Goal: Transaction & Acquisition: Purchase product/service

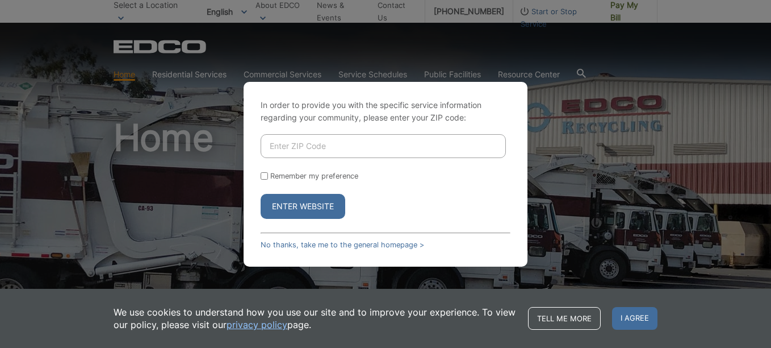
click at [304, 150] on input "Enter ZIP Code" at bounding box center [383, 146] width 245 height 24
type input "92024"
click at [261, 207] on button "Enter Website" at bounding box center [303, 206] width 85 height 25
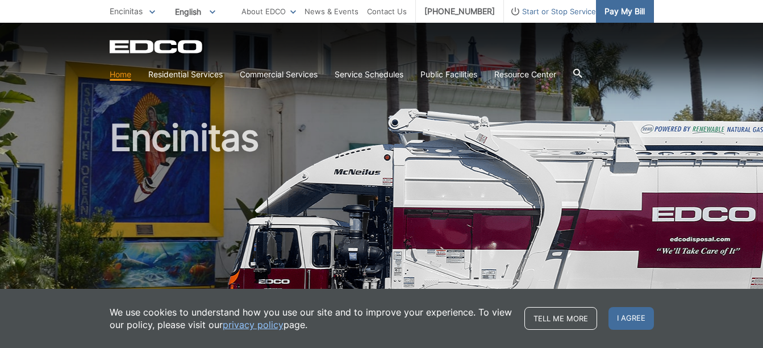
click at [631, 15] on span "Pay My Bill" at bounding box center [624, 11] width 40 height 12
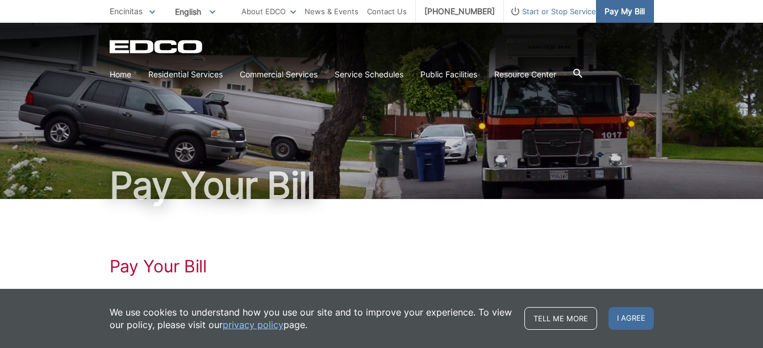
click at [636, 18] on link "Pay My Bill" at bounding box center [625, 11] width 58 height 23
drag, startPoint x: 0, startPoint y: 0, endPoint x: 625, endPoint y: 11, distance: 624.7
click at [625, 11] on span "Pay My Bill" at bounding box center [624, 11] width 40 height 12
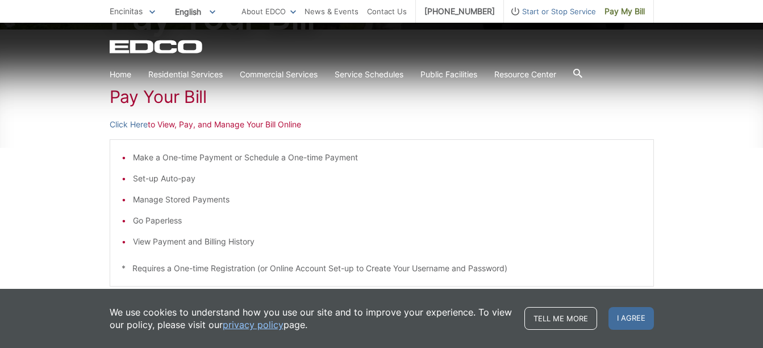
scroll to position [170, 0]
click at [136, 122] on link "Click Here" at bounding box center [129, 124] width 38 height 12
